Goal: Navigation & Orientation: Find specific page/section

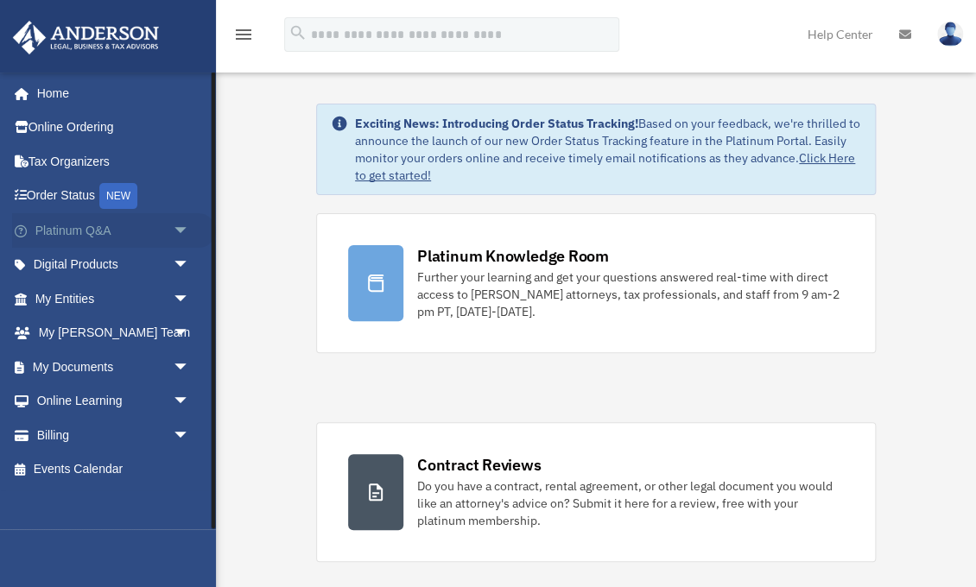
click at [174, 225] on span "arrow_drop_down" at bounding box center [190, 230] width 35 height 35
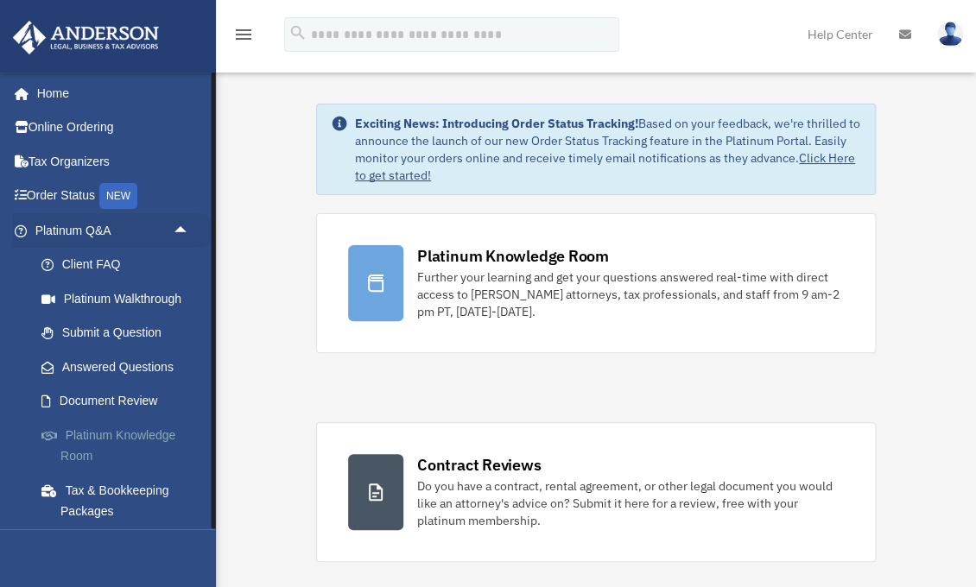
click at [107, 420] on link "Platinum Knowledge Room" at bounding box center [120, 445] width 192 height 55
click at [106, 431] on link "Platinum Knowledge Room" at bounding box center [120, 445] width 192 height 55
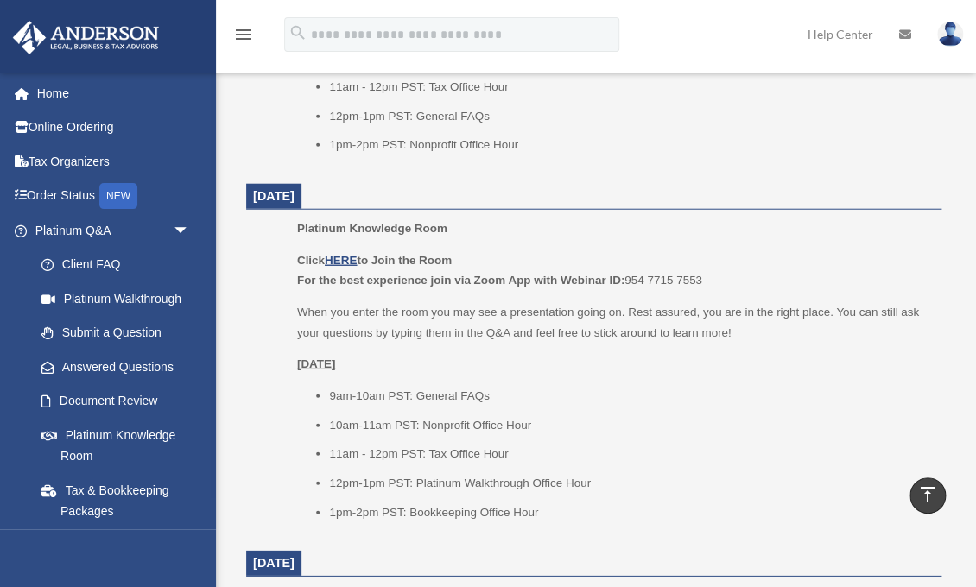
scroll to position [1397, 0]
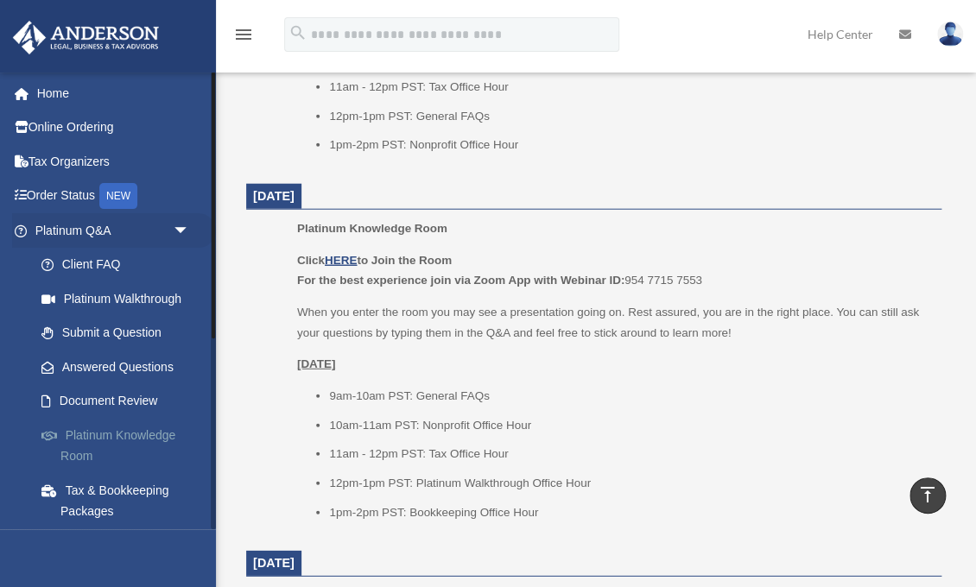
click at [136, 426] on link "Platinum Knowledge Room" at bounding box center [120, 445] width 192 height 55
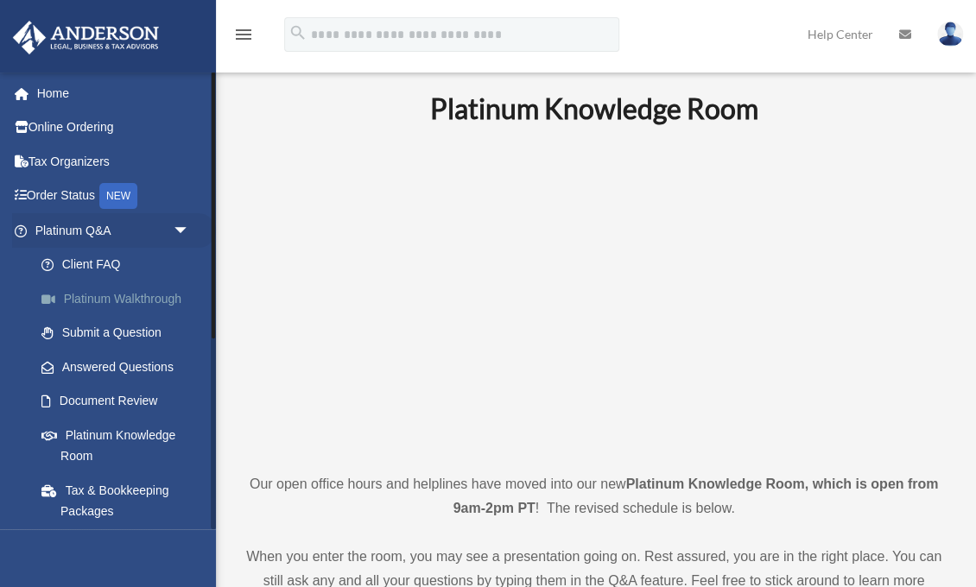
click at [79, 294] on link "Platinum Walkthrough" at bounding box center [120, 299] width 192 height 35
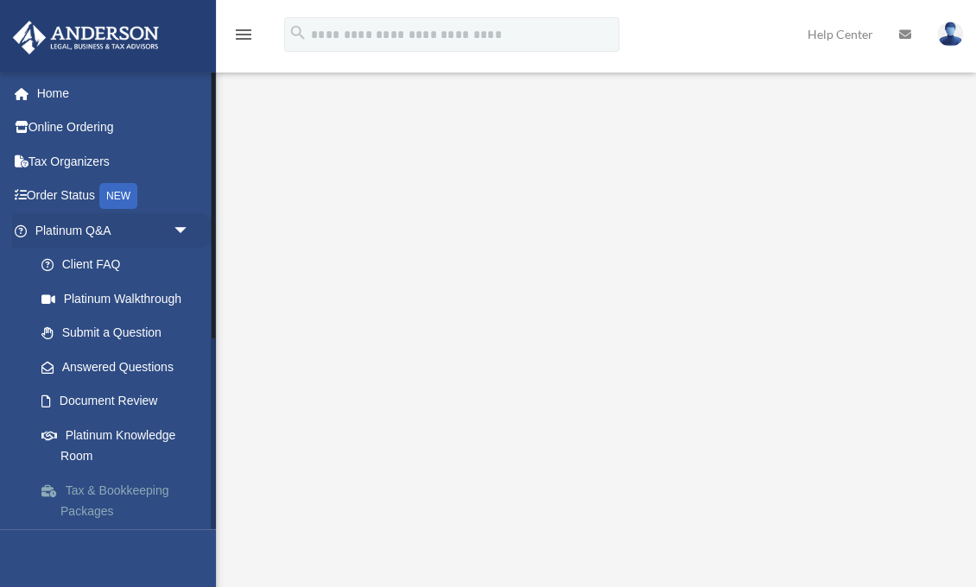
click at [125, 500] on link "Tax & Bookkeeping Packages" at bounding box center [120, 500] width 192 height 55
click at [128, 490] on link "Tax & Bookkeeping Packages" at bounding box center [120, 500] width 192 height 55
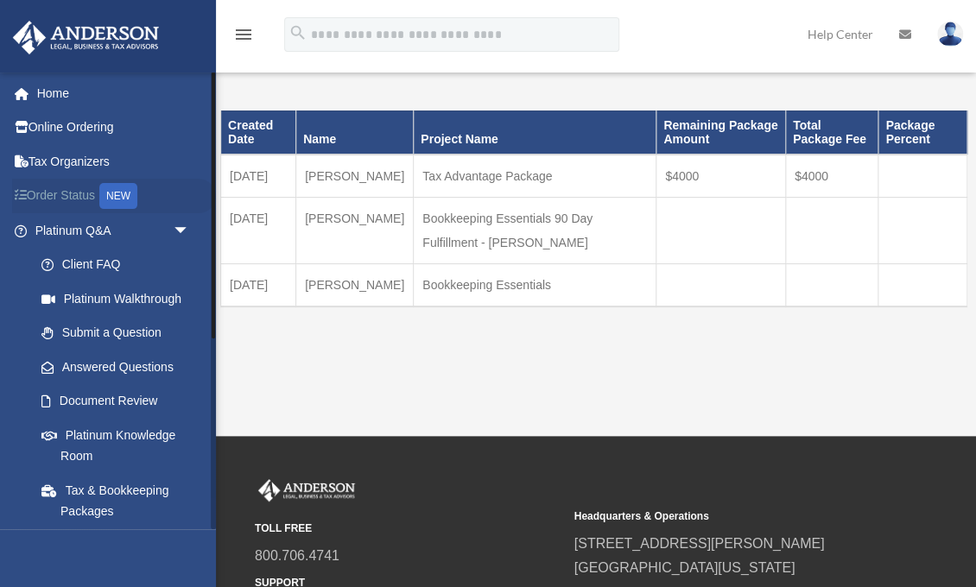
click at [129, 195] on div "NEW" at bounding box center [118, 196] width 38 height 26
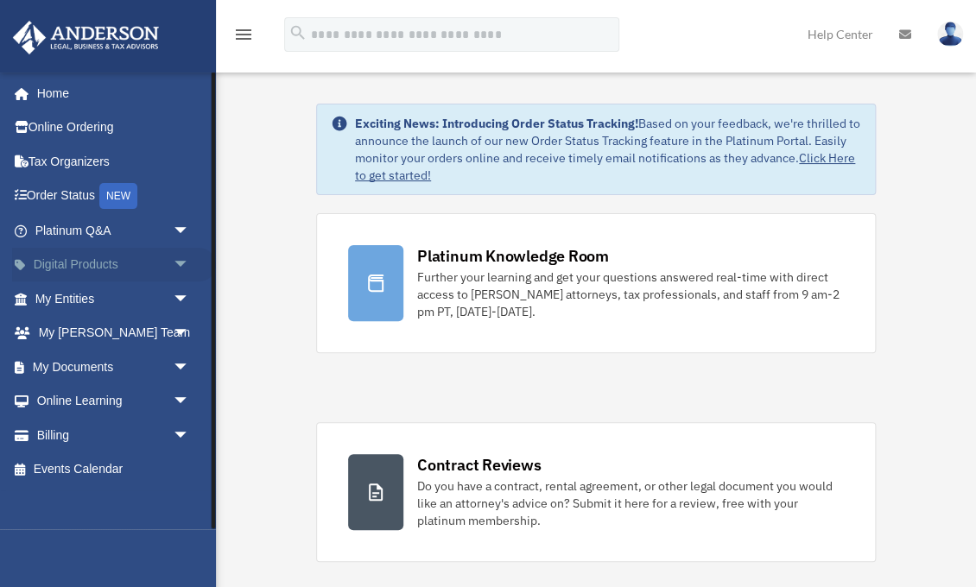
click at [181, 256] on span "arrow_drop_down" at bounding box center [190, 265] width 35 height 35
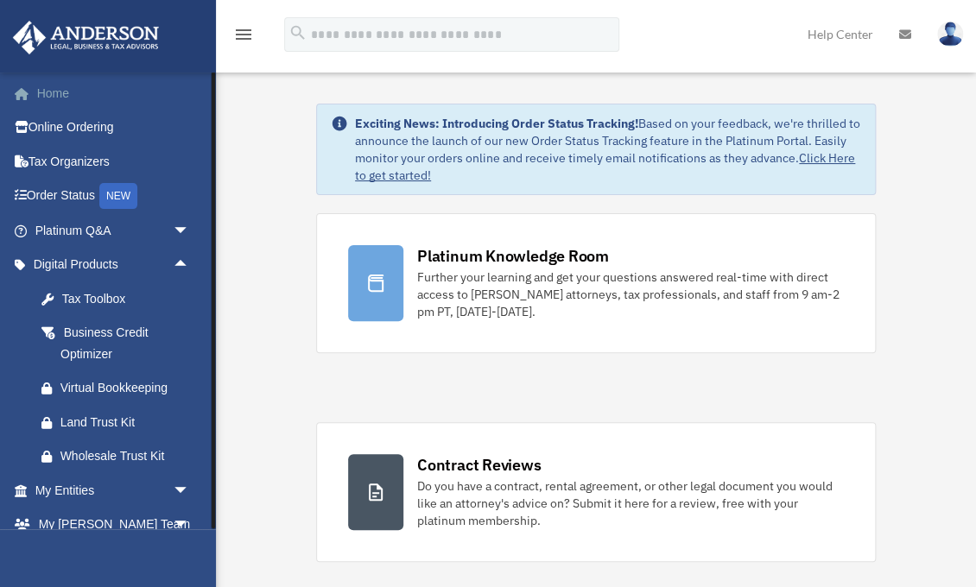
click at [63, 98] on link "Home" at bounding box center [114, 93] width 204 height 35
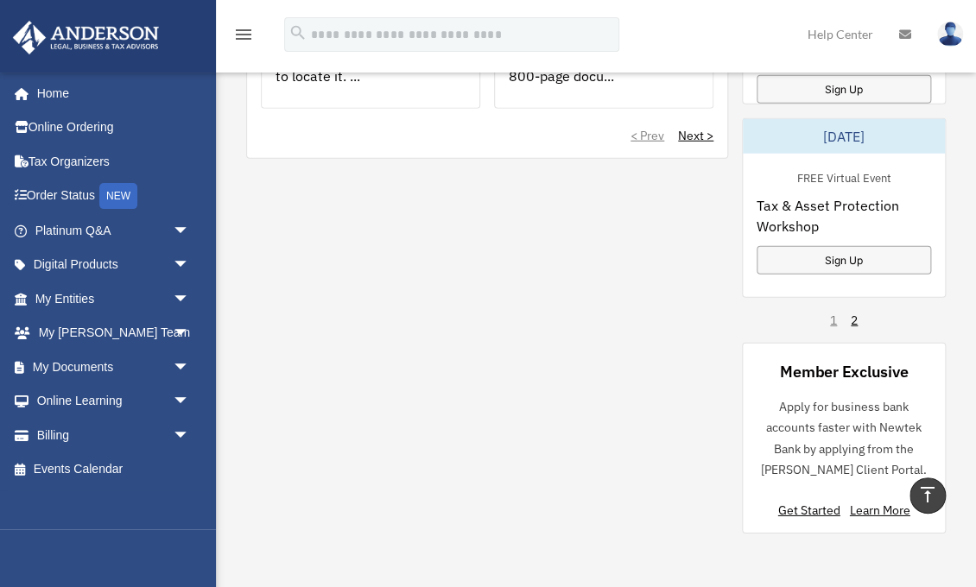
scroll to position [1529, 0]
click at [854, 322] on link "2" at bounding box center [854, 321] width 7 height 17
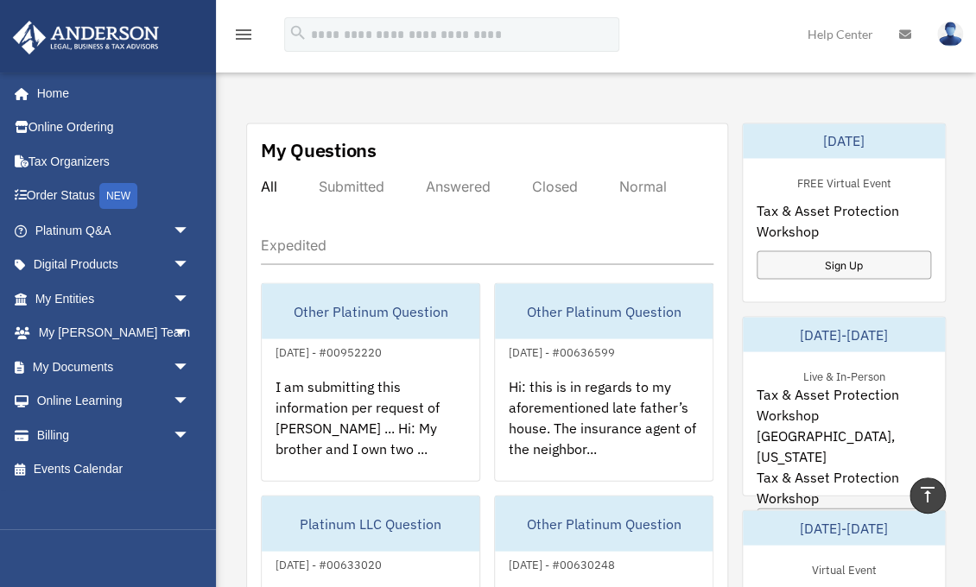
scroll to position [945, 0]
